Goal: Subscribe to service/newsletter

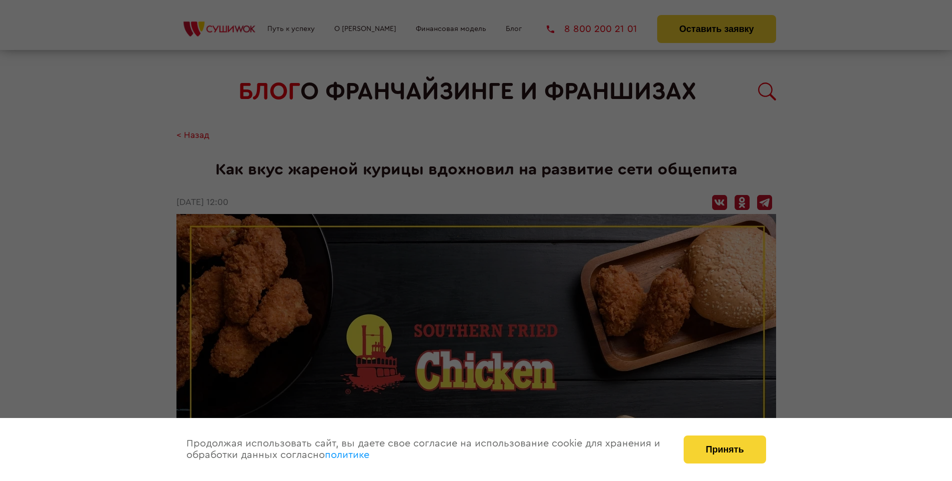
scroll to position [1134, 0]
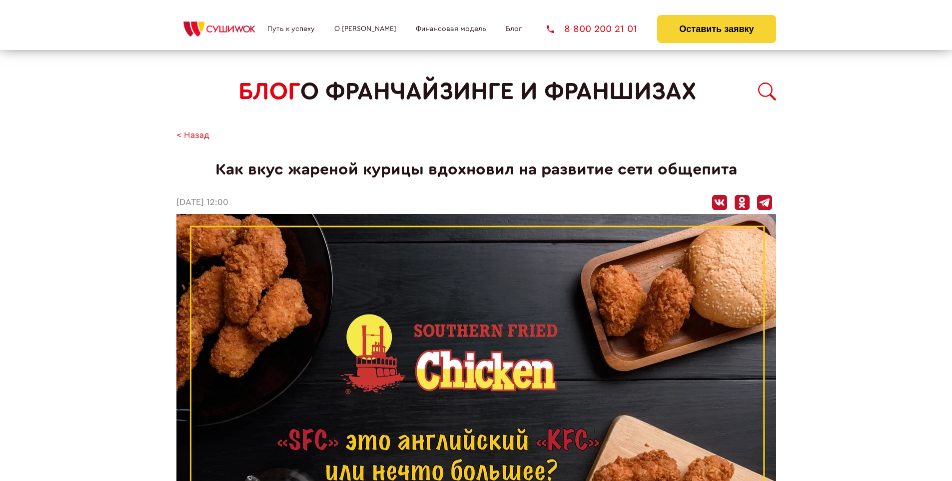
scroll to position [1134, 0]
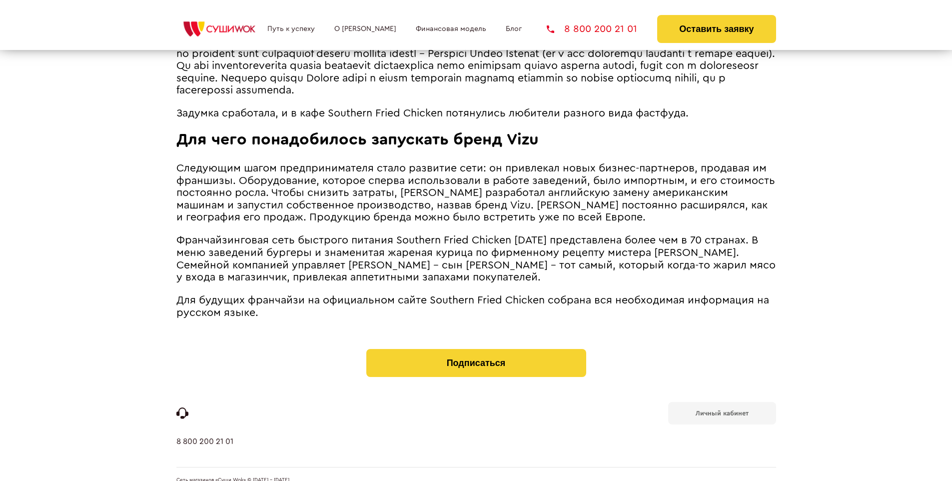
click at [722, 410] on b "Личный кабинет" at bounding box center [722, 413] width 53 height 6
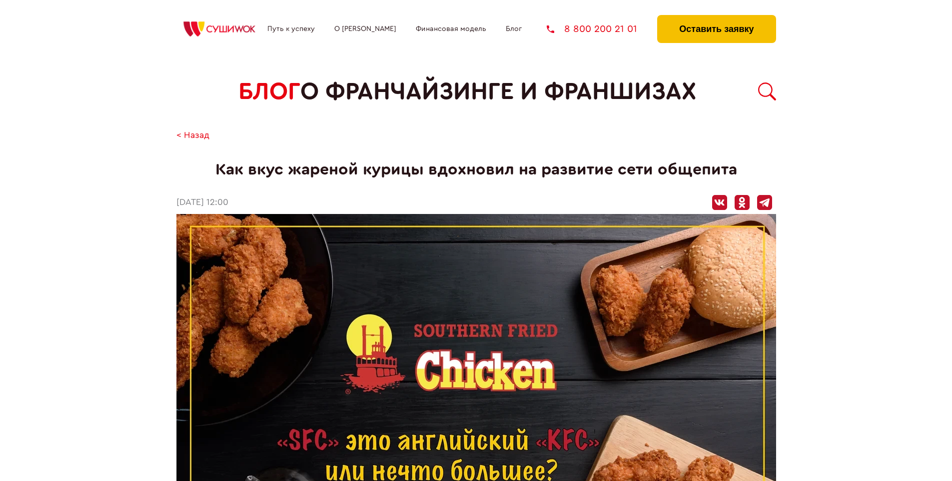
click at [716, 17] on button "Оставить заявку" at bounding box center [716, 29] width 118 height 28
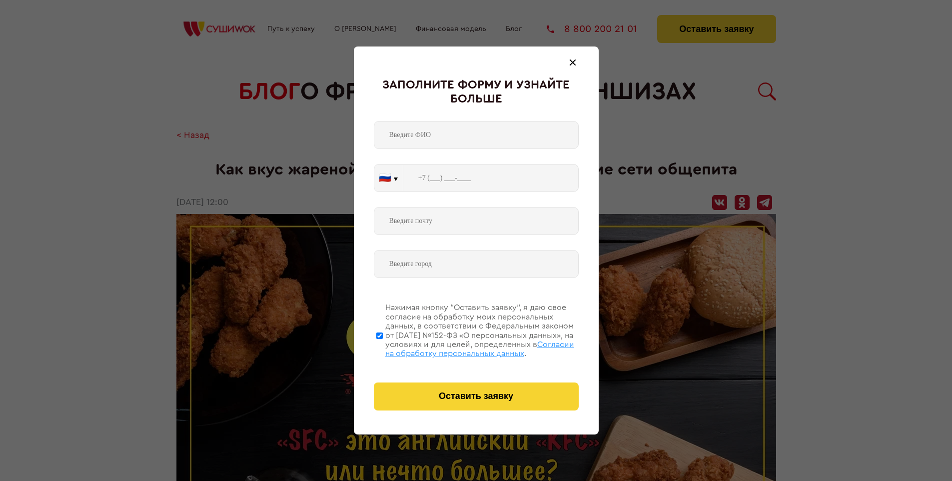
click at [463, 347] on span "Согласии на обработку персональных данных" at bounding box center [479, 348] width 189 height 17
click at [383, 347] on input "Нажимая кнопку “Оставить заявку”, я даю свое согласие на обработку моих персона…" at bounding box center [379, 335] width 6 height 80
checkbox input "false"
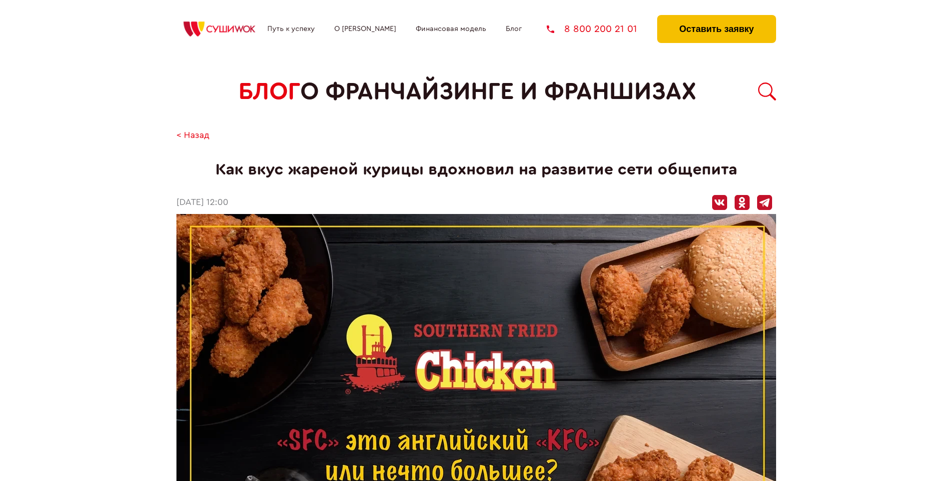
click at [716, 17] on button "Оставить заявку" at bounding box center [716, 29] width 118 height 28
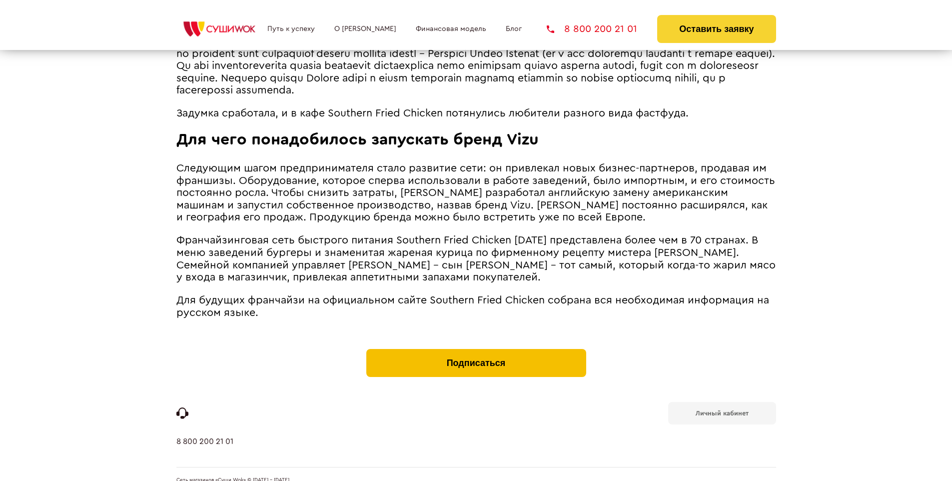
click at [476, 349] on button "Подписаться" at bounding box center [476, 363] width 220 height 28
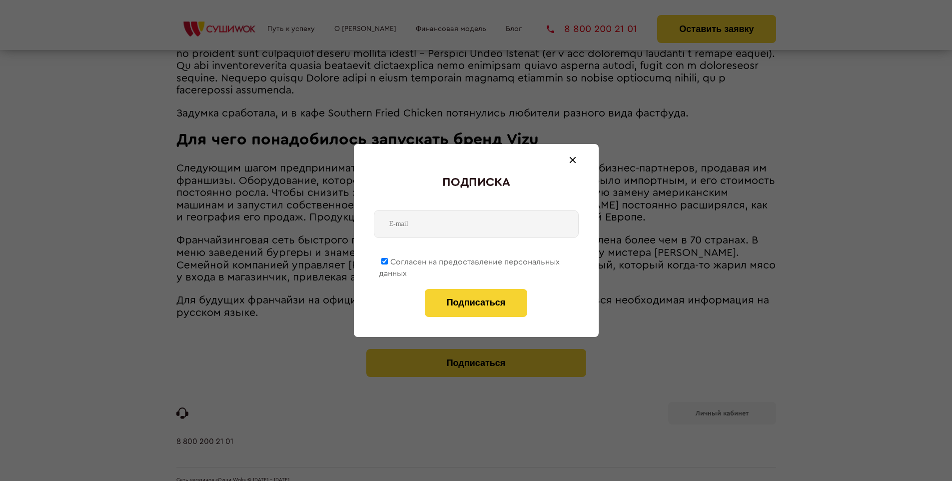
click at [470, 260] on span "Согласен на предоставление персональных данных" at bounding box center [469, 267] width 181 height 19
click at [388, 260] on input "Согласен на предоставление персональных данных" at bounding box center [384, 261] width 6 height 6
checkbox input "false"
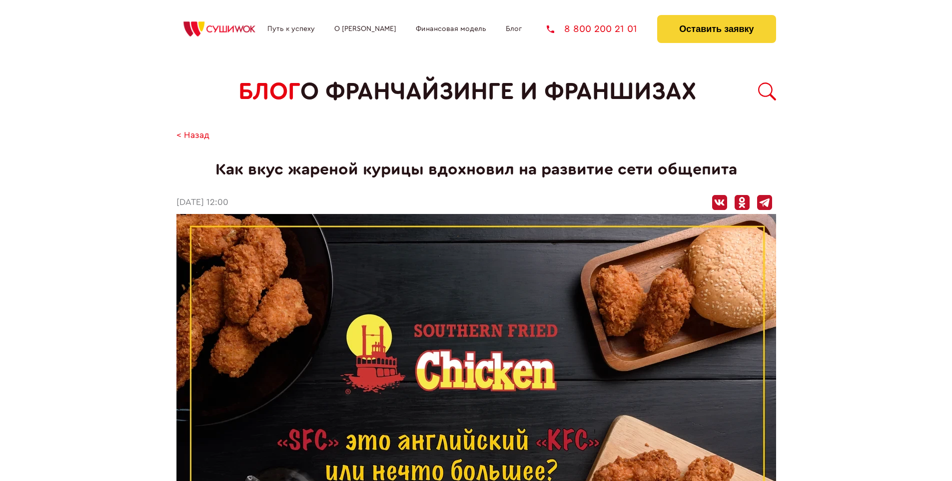
scroll to position [1134, 0]
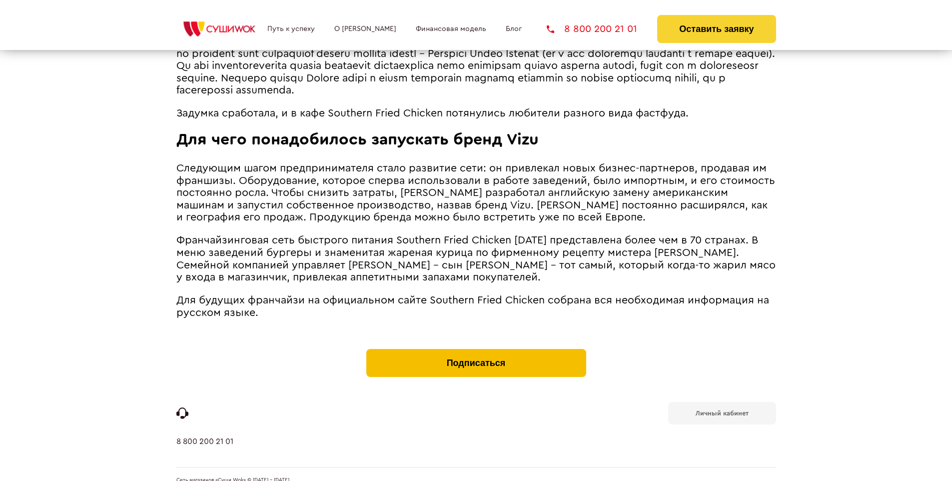
click at [476, 349] on button "Подписаться" at bounding box center [476, 363] width 220 height 28
